Goal: Task Accomplishment & Management: Use online tool/utility

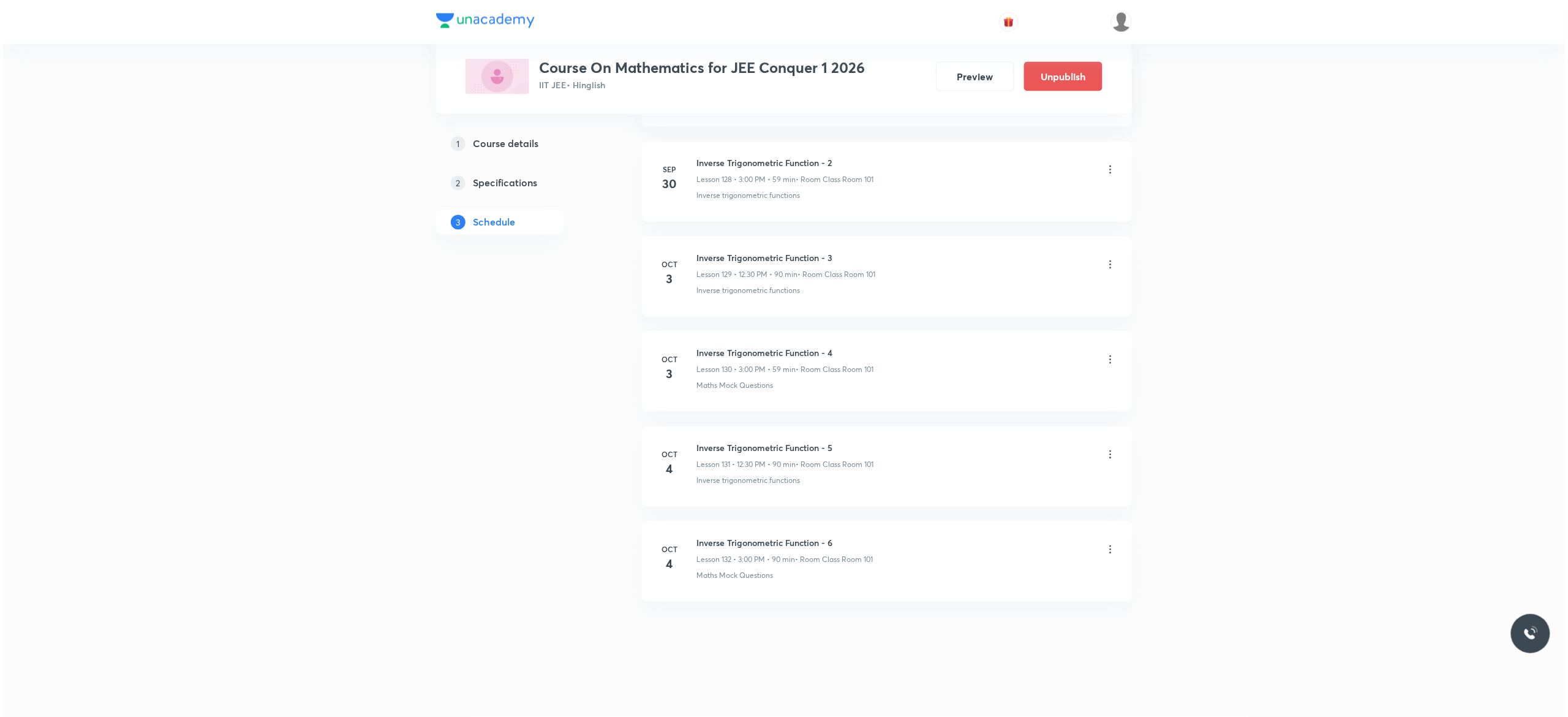
scroll to position [12863, 0]
click at [1110, 553] on icon at bounding box center [1108, 550] width 12 height 12
click at [1021, 584] on li "Edit" at bounding box center [1039, 581] width 134 height 23
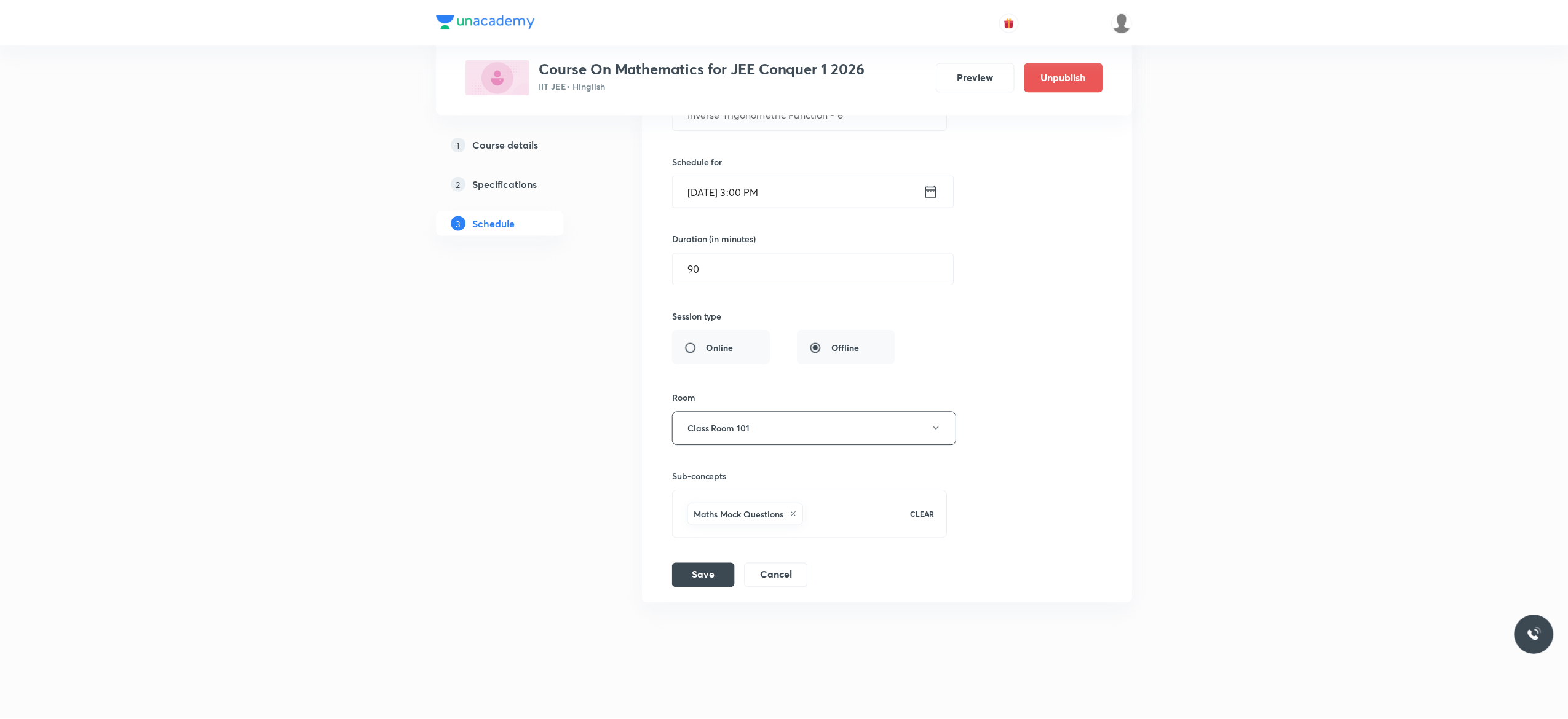
scroll to position [12807, 0]
click at [797, 518] on icon at bounding box center [793, 514] width 7 height 7
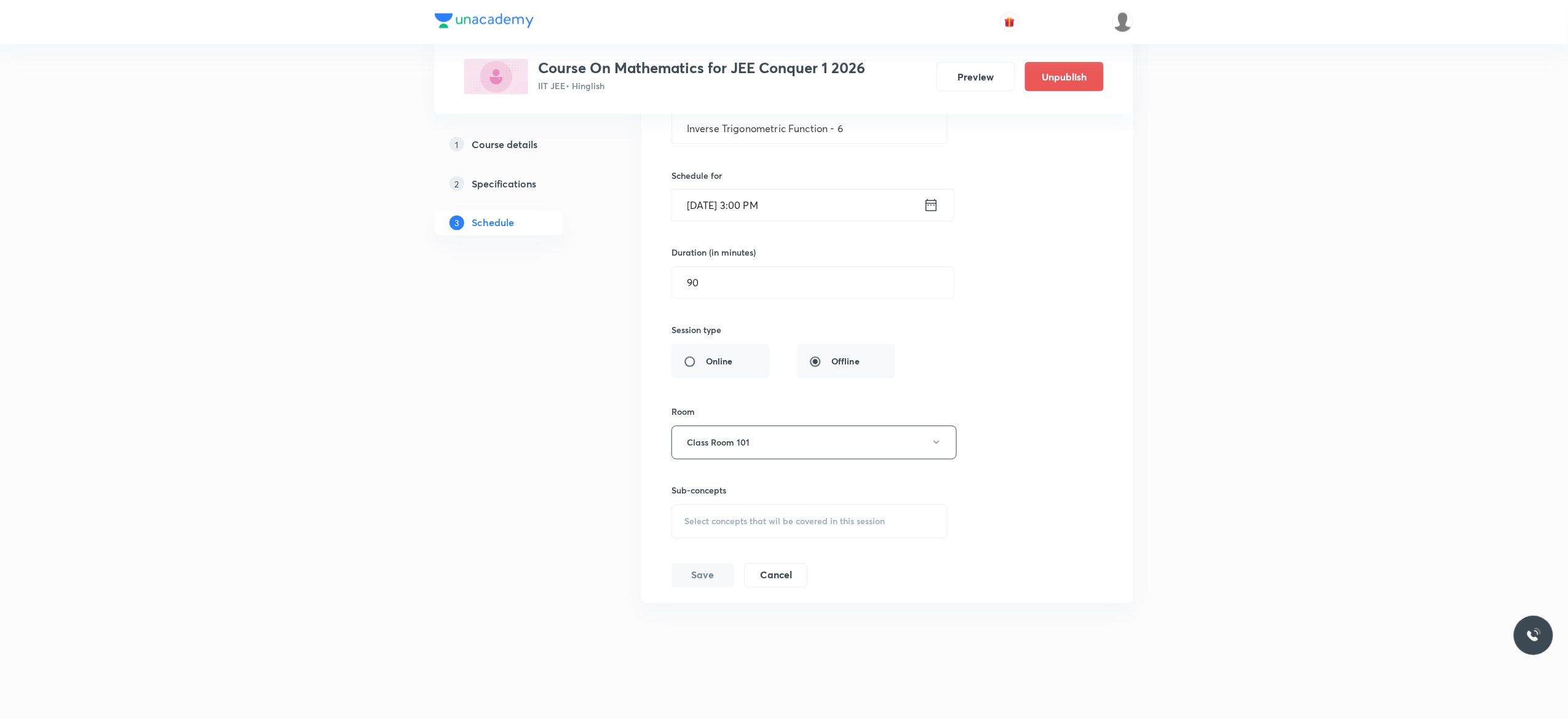
scroll to position [12793, 0]
click at [717, 532] on div "Select concepts that wil be covered in this session" at bounding box center [809, 522] width 276 height 34
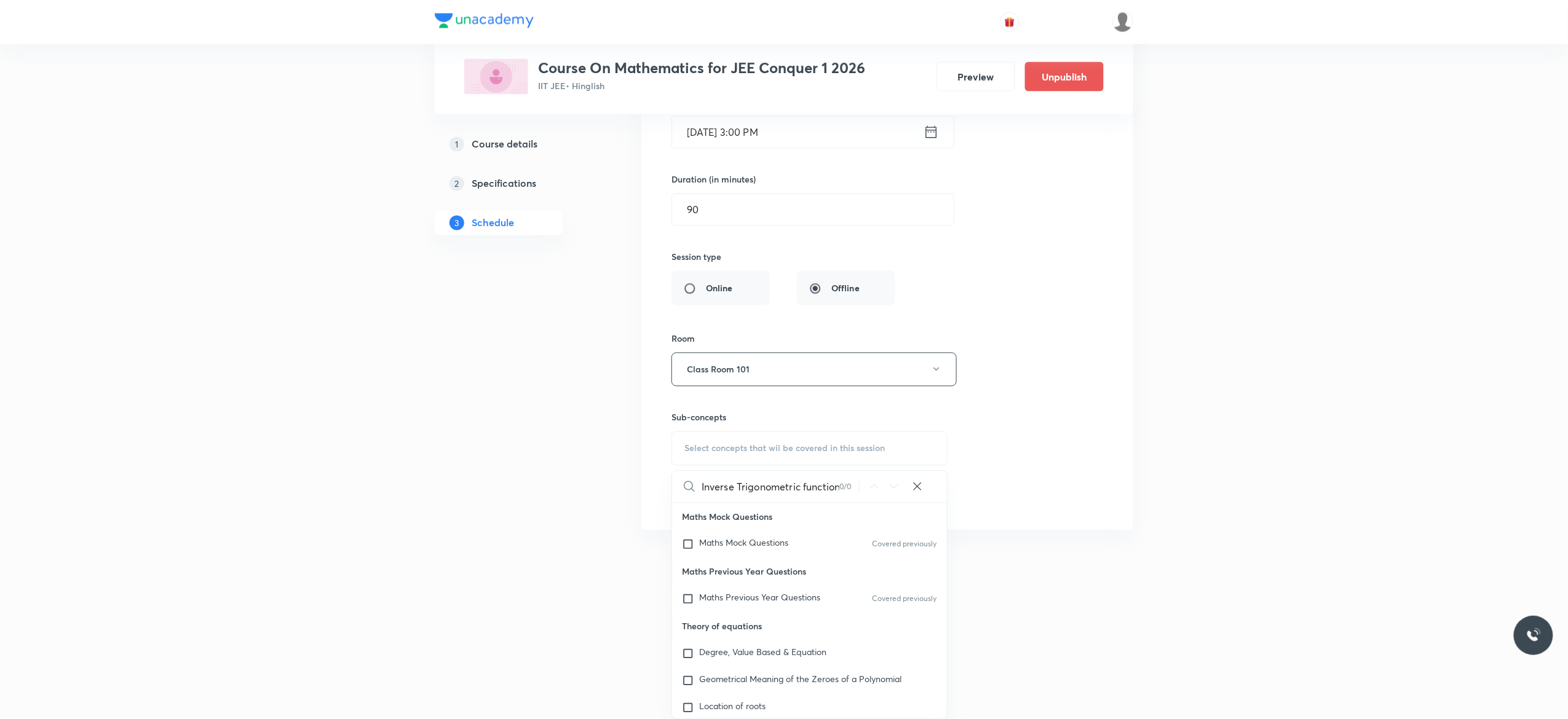
scroll to position [0, 67]
type input "Inverse Trigonometric function and Statistics"
click at [687, 545] on input "checkbox" at bounding box center [690, 545] width 17 height 13
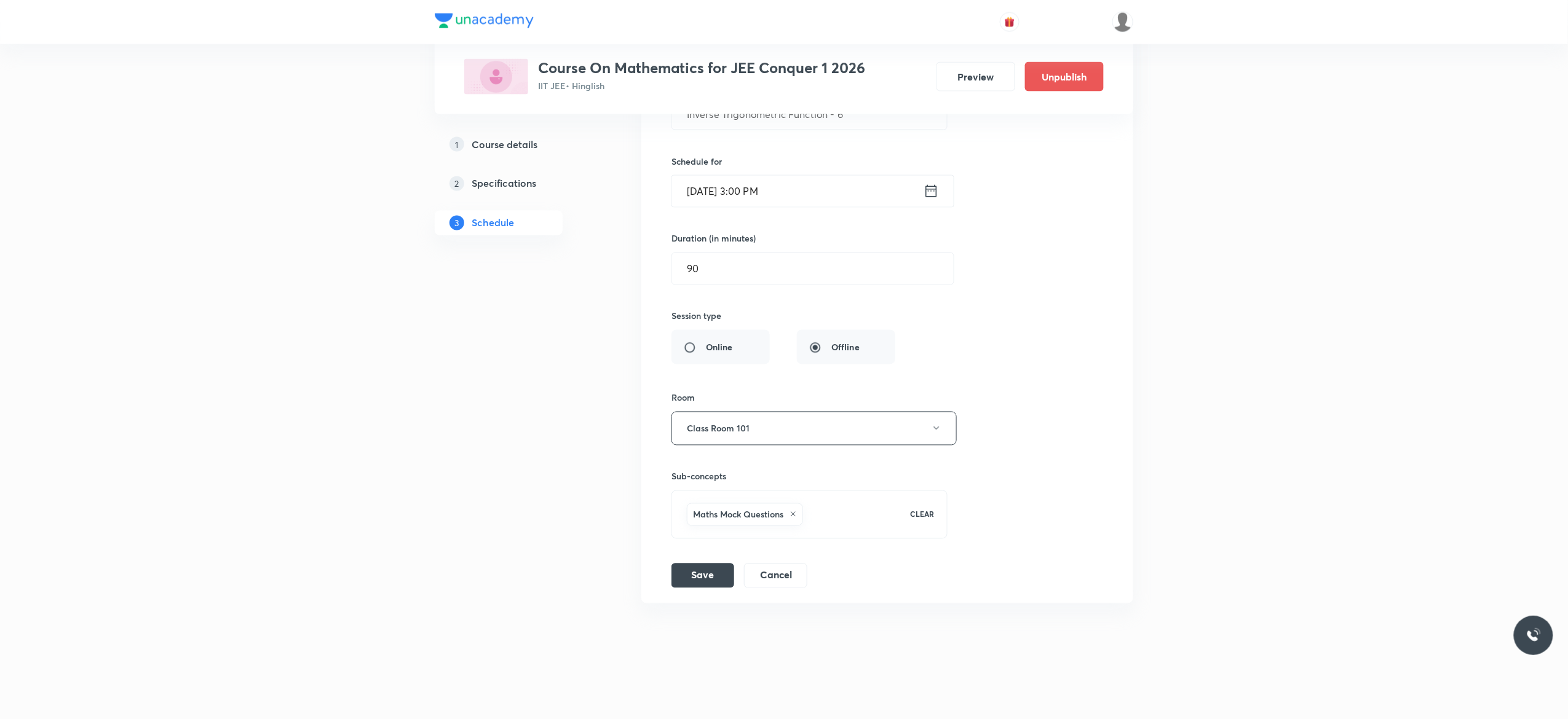
scroll to position [12807, 0]
click at [1057, 379] on div "Session title 34/99 Inverse Trigonometric Function - 6 ​ Schedule for [DATE] 3:…" at bounding box center [888, 321] width 432 height 535
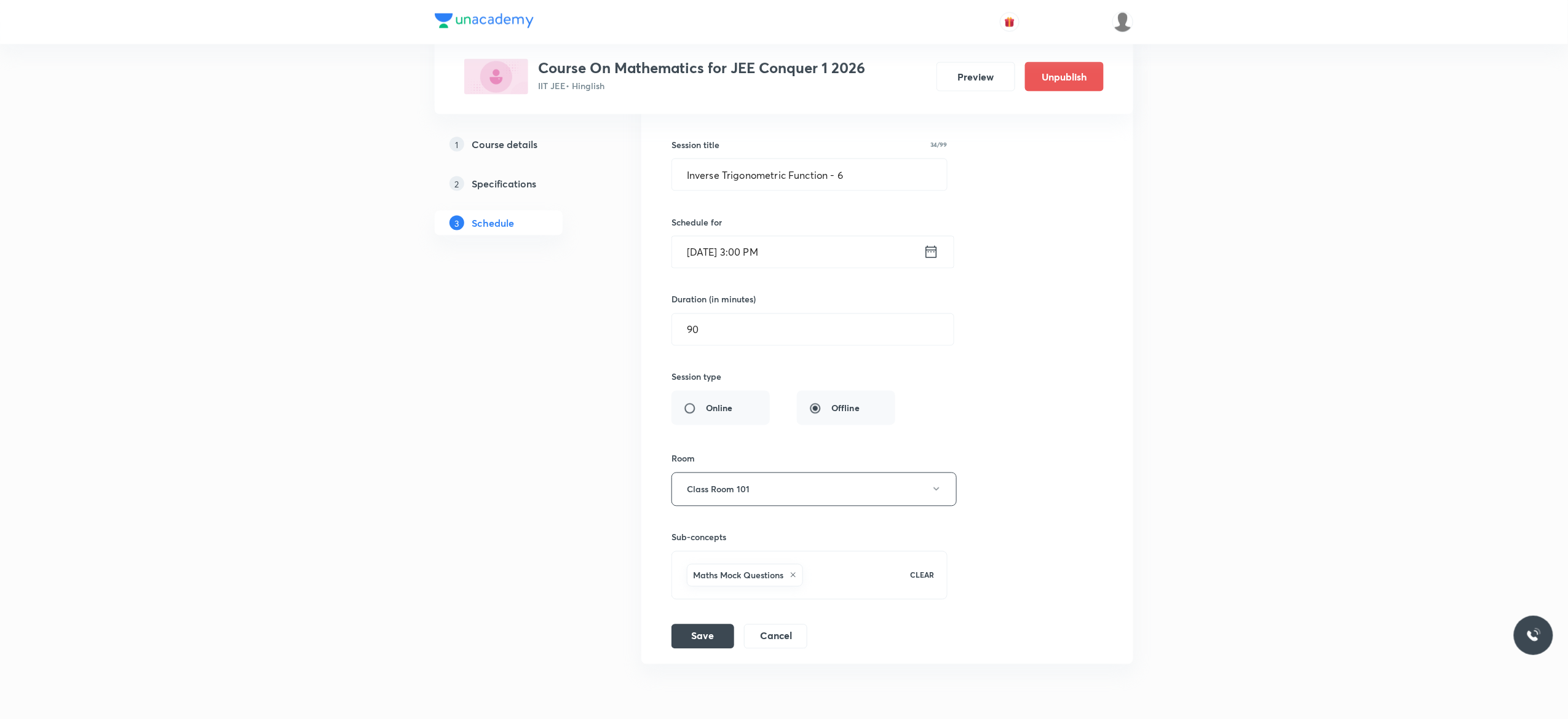
scroll to position [12611, 0]
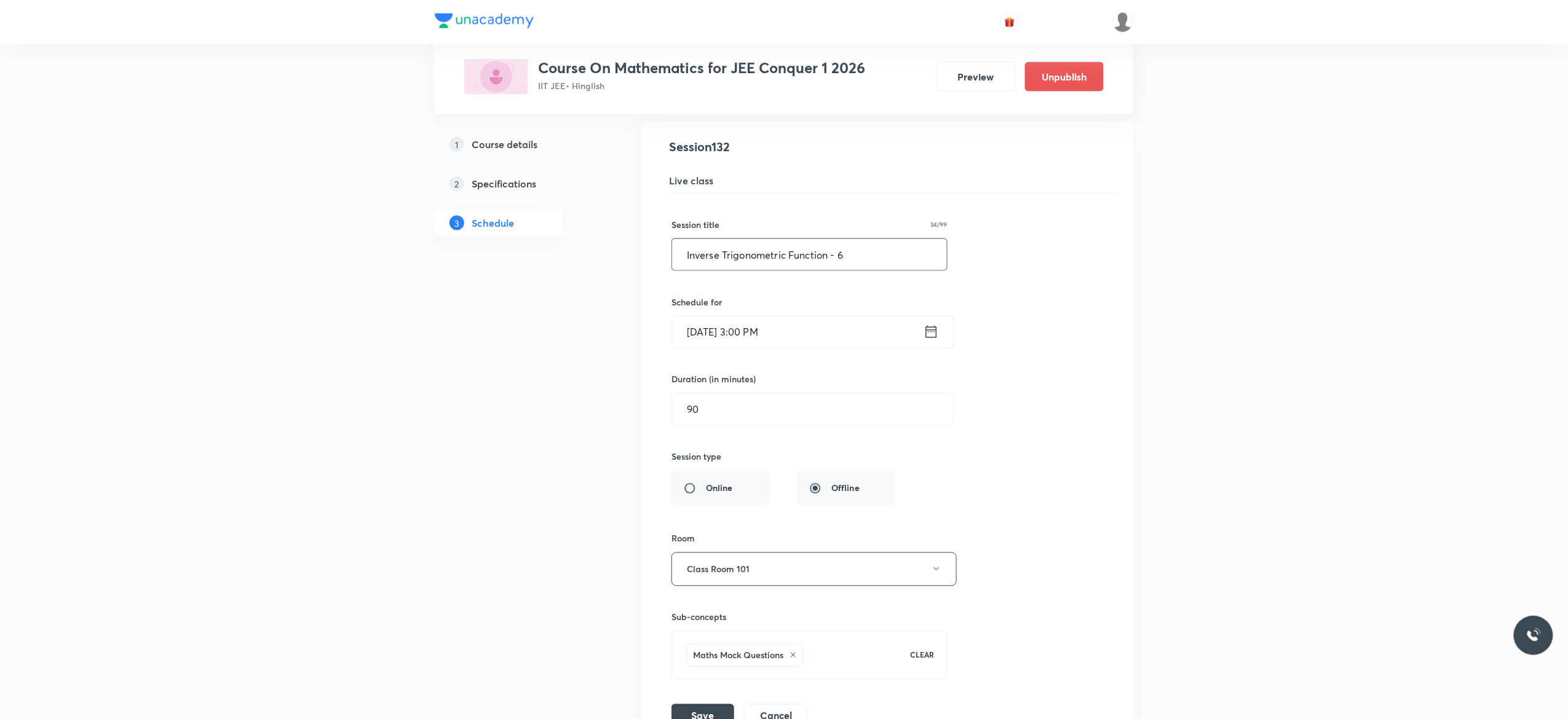
click at [866, 271] on input "Inverse Trigonometric Function - 6" at bounding box center [809, 255] width 275 height 31
type input "I"
paste input "Inverse Trigonometric function and Statistics"
click at [791, 271] on input "Inverse Trigonometric function and Statistics - 1" at bounding box center [809, 255] width 275 height 31
type input "Inverse Trigonometric Function and Statistics - 1"
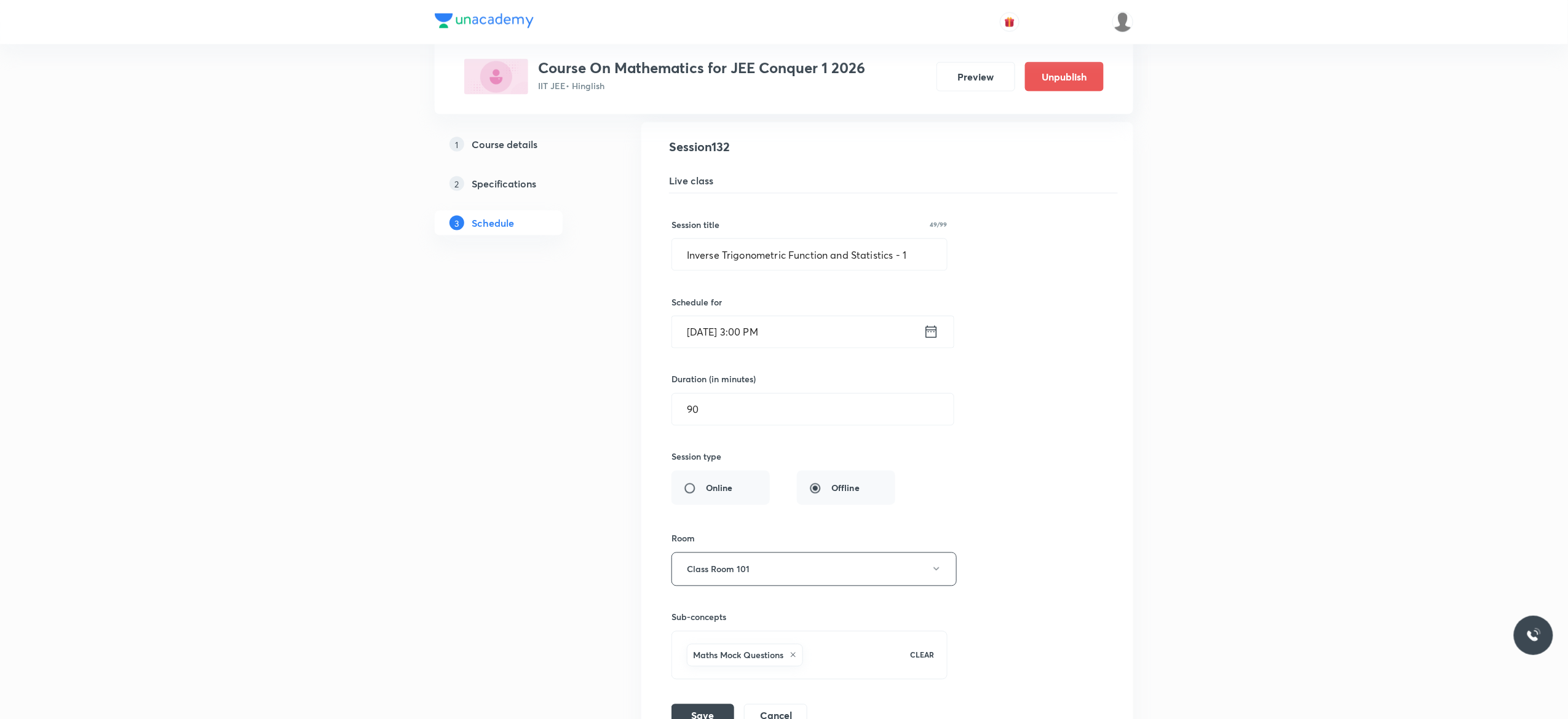
click at [1093, 373] on div "Session title 49/99 Inverse Trigonometric Function and Statistics - 1 ​ Schedul…" at bounding box center [888, 461] width 432 height 535
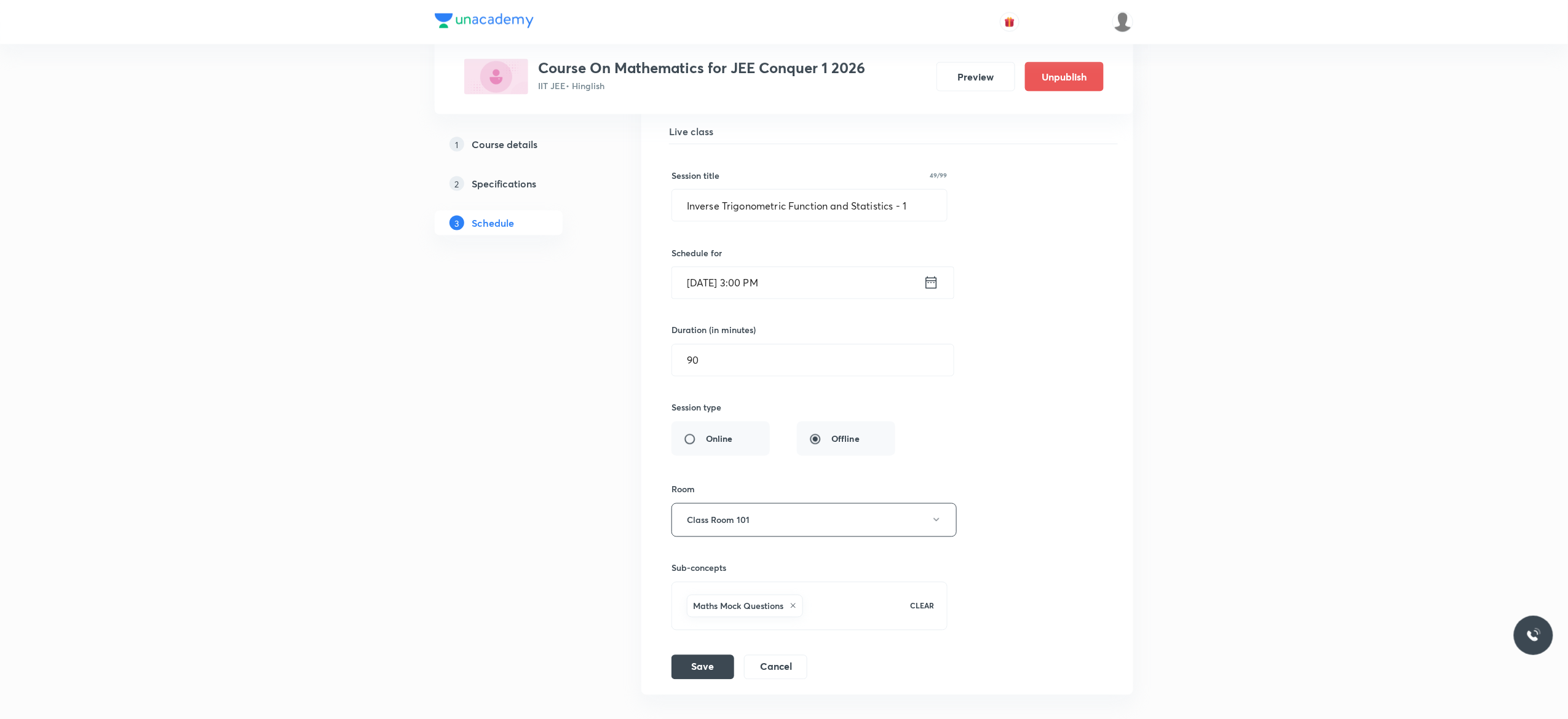
scroll to position [12807, 0]
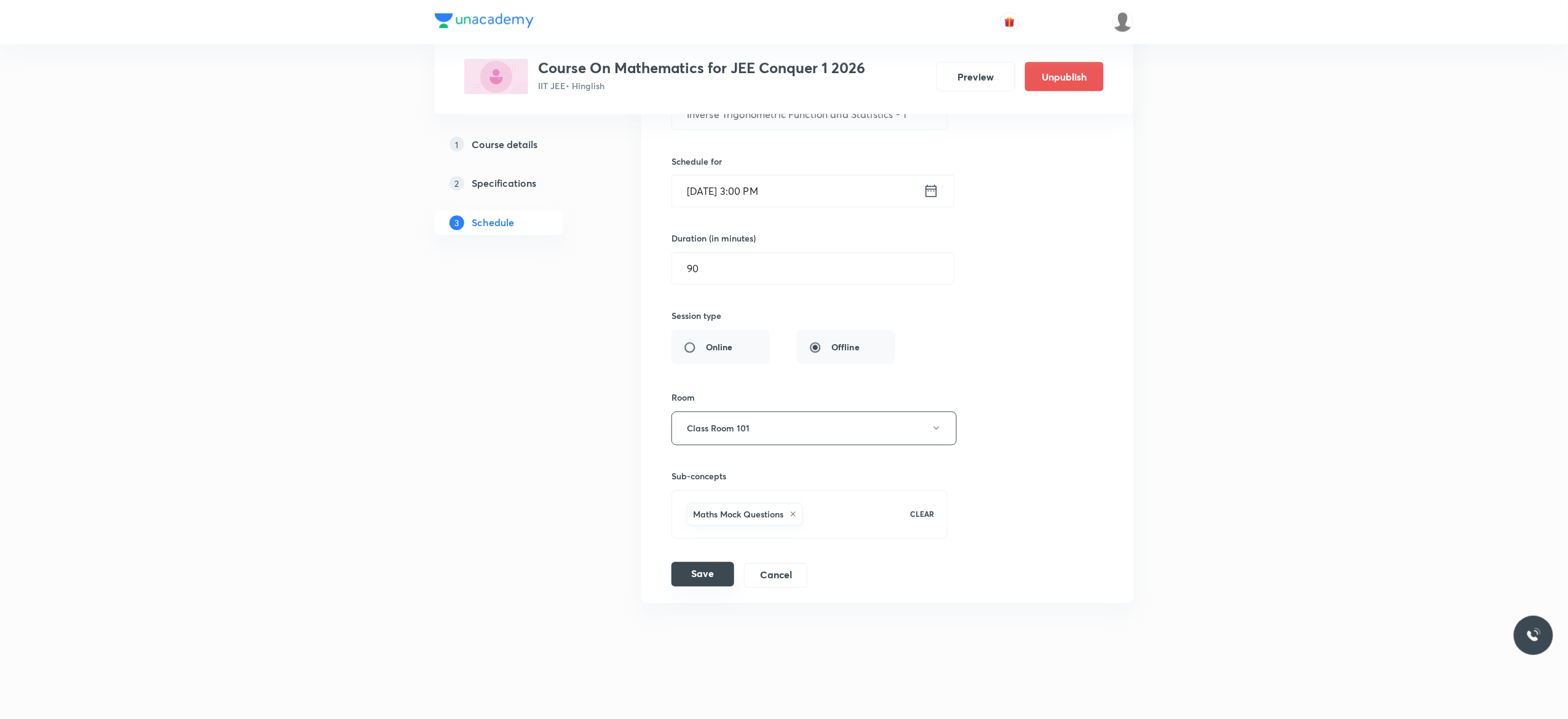
click at [700, 577] on button "Save" at bounding box center [703, 574] width 63 height 24
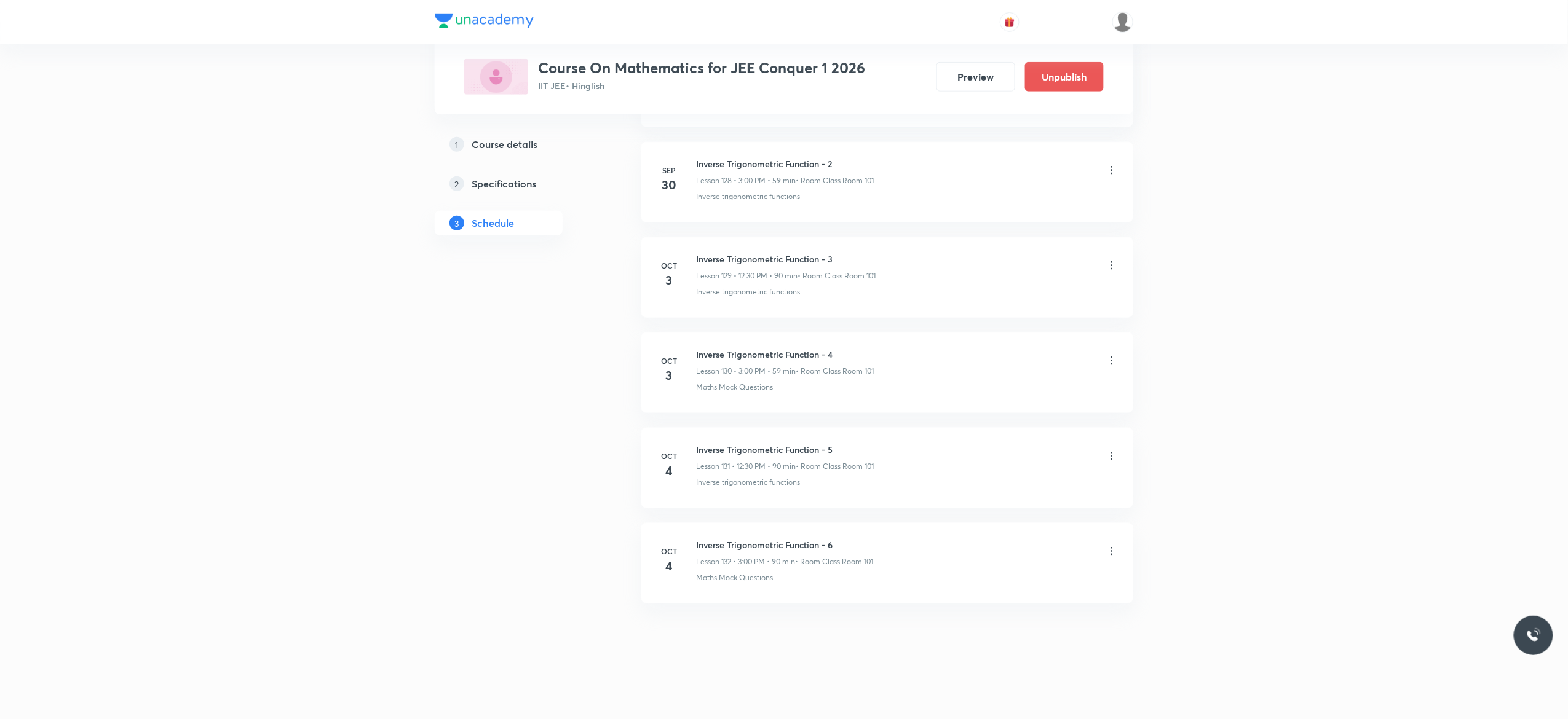
scroll to position [12332, 0]
